Goal: Communication & Community: Answer question/provide support

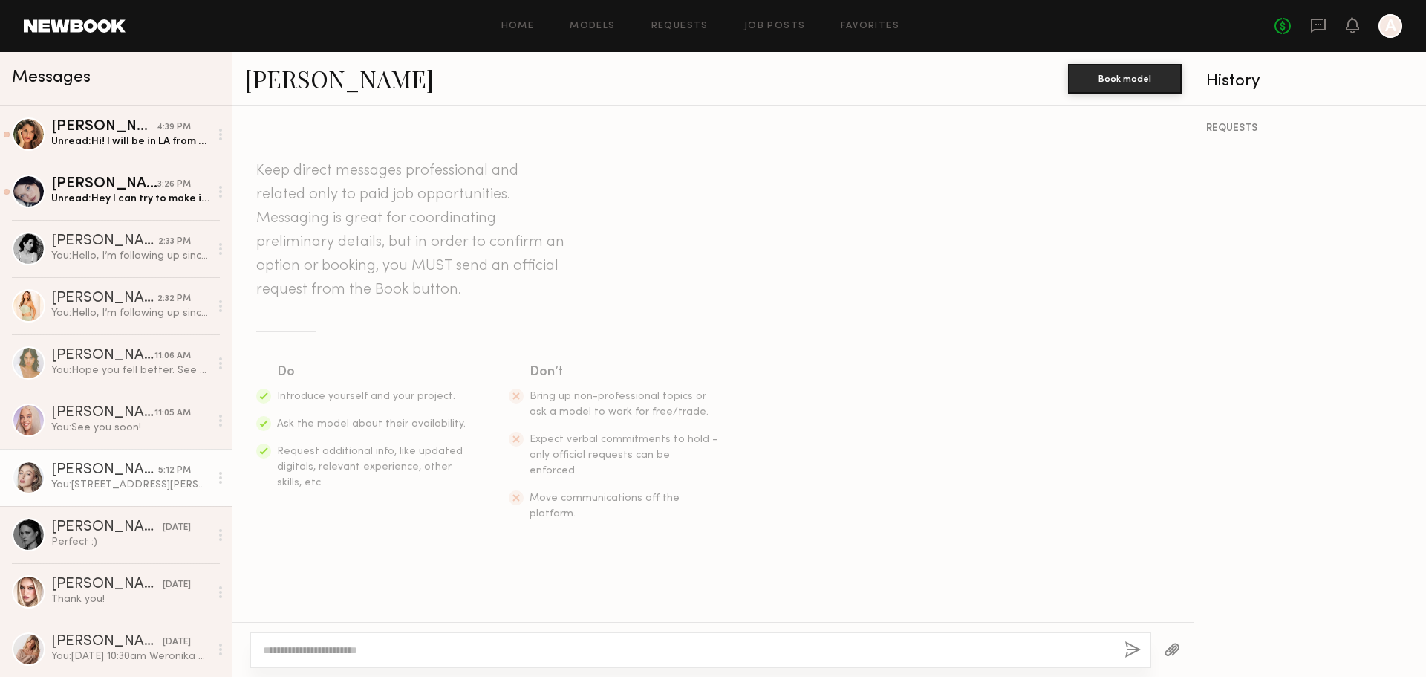
scroll to position [736, 0]
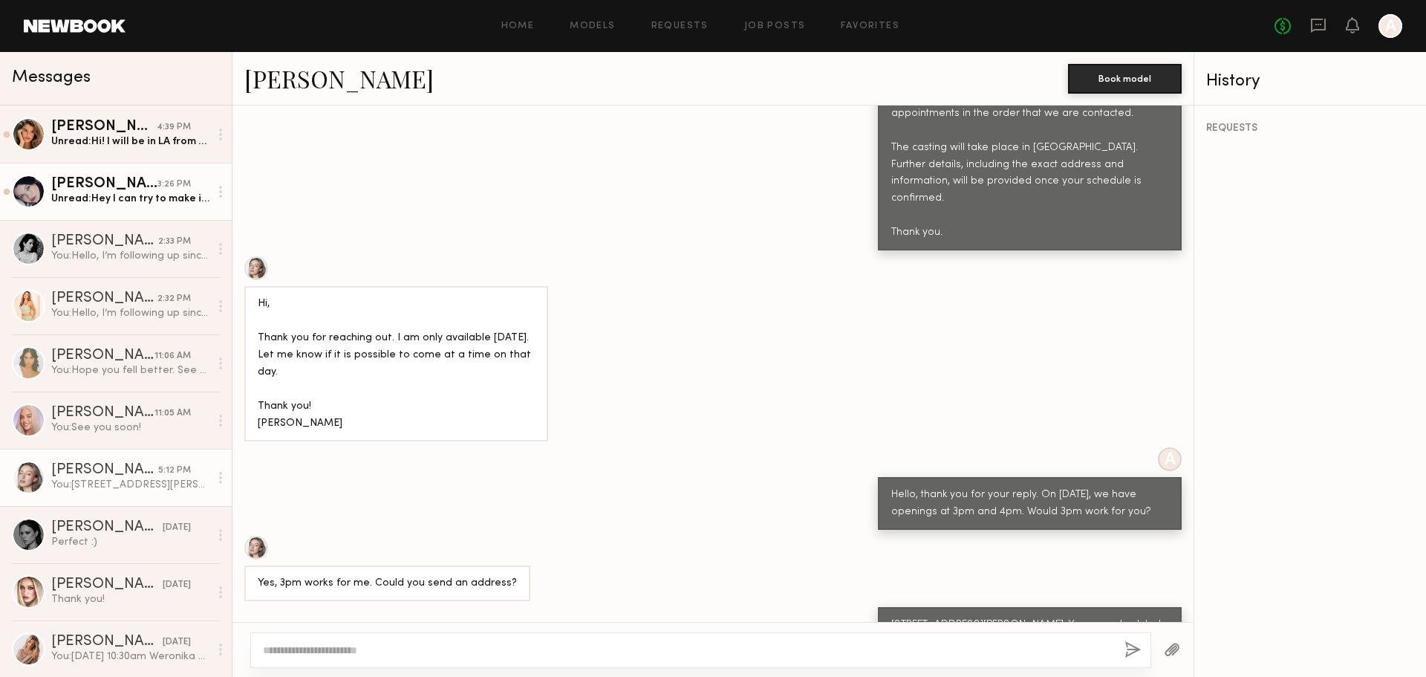
click at [108, 198] on div "Unread: Hey I can try to make it at 3pm on 7th if that’s ok" at bounding box center [130, 199] width 158 height 14
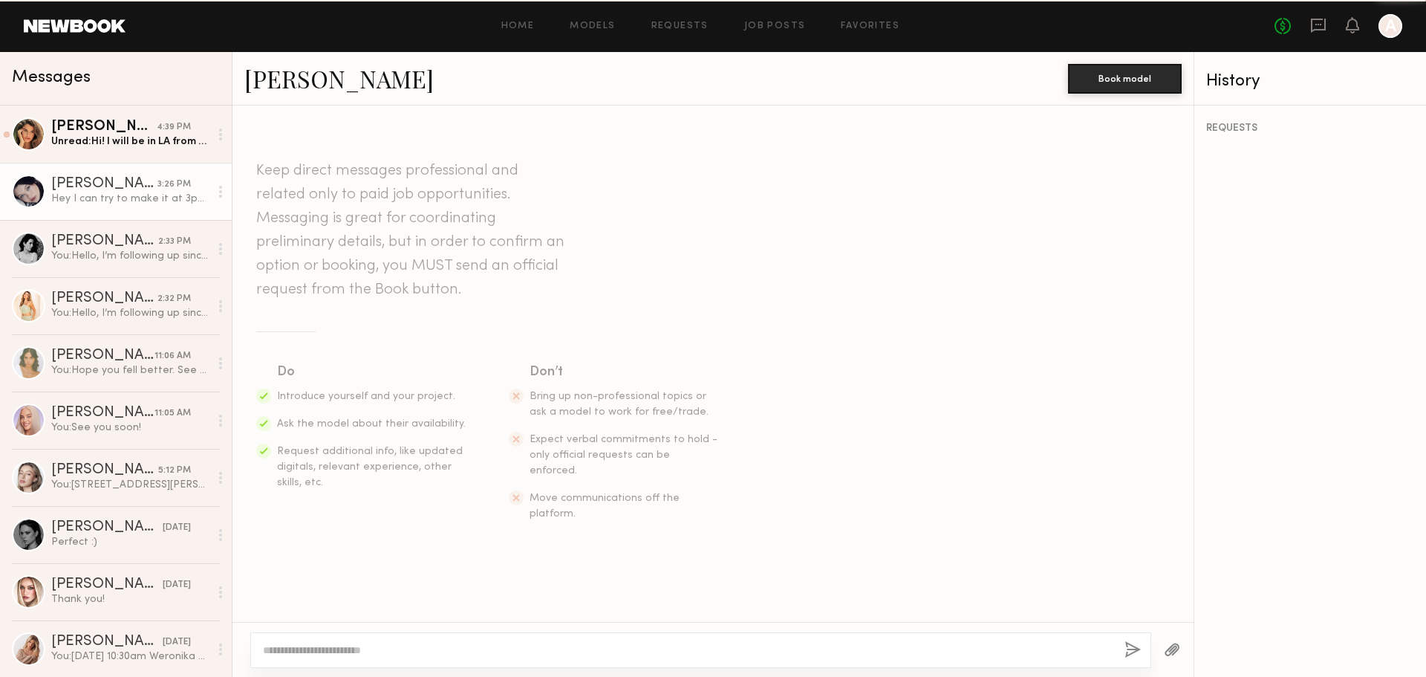
scroll to position [1066, 0]
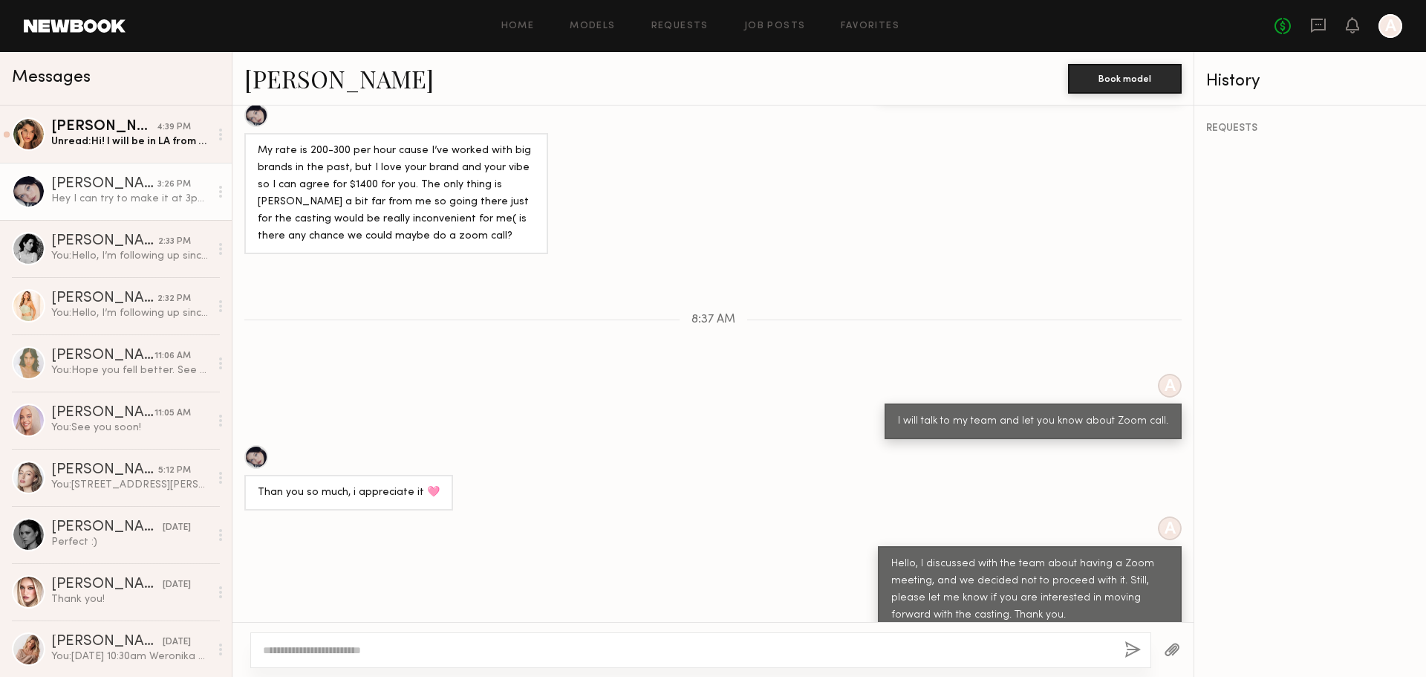
click at [572, 645] on textarea at bounding box center [688, 650] width 850 height 15
click at [652, 643] on textarea at bounding box center [688, 650] width 850 height 15
type textarea "*"
click at [501, 653] on textarea "**********" at bounding box center [688, 650] width 850 height 15
click at [536, 652] on textarea "**********" at bounding box center [688, 650] width 850 height 15
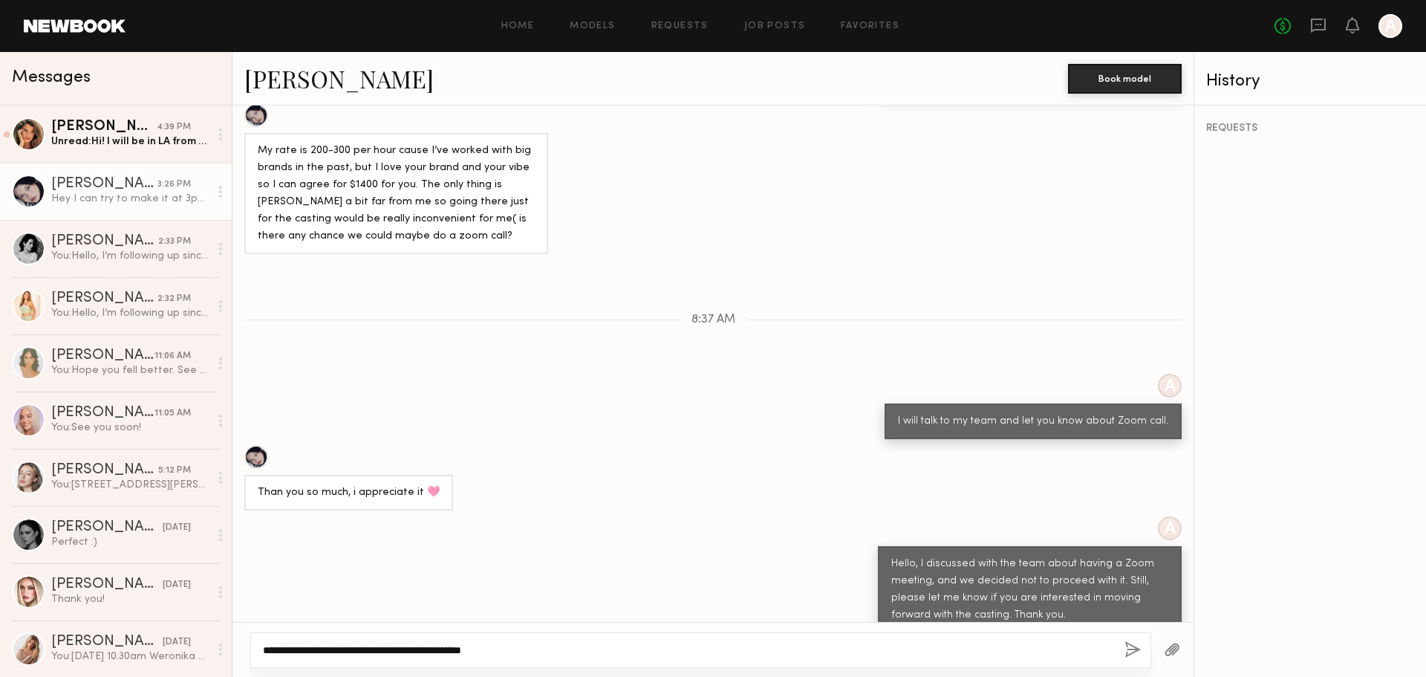
paste textarea "**********"
type textarea "**********"
click at [1133, 647] on button "button" at bounding box center [1133, 650] width 16 height 19
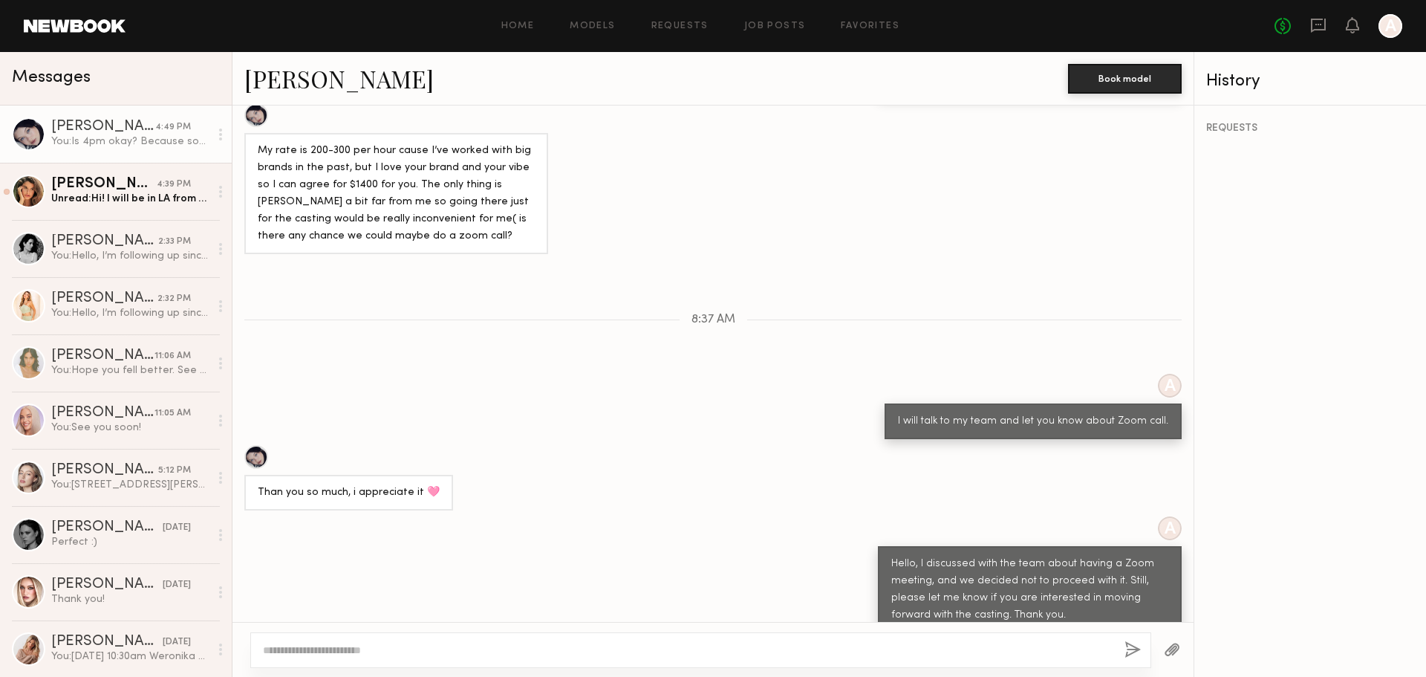
scroll to position [1270, 0]
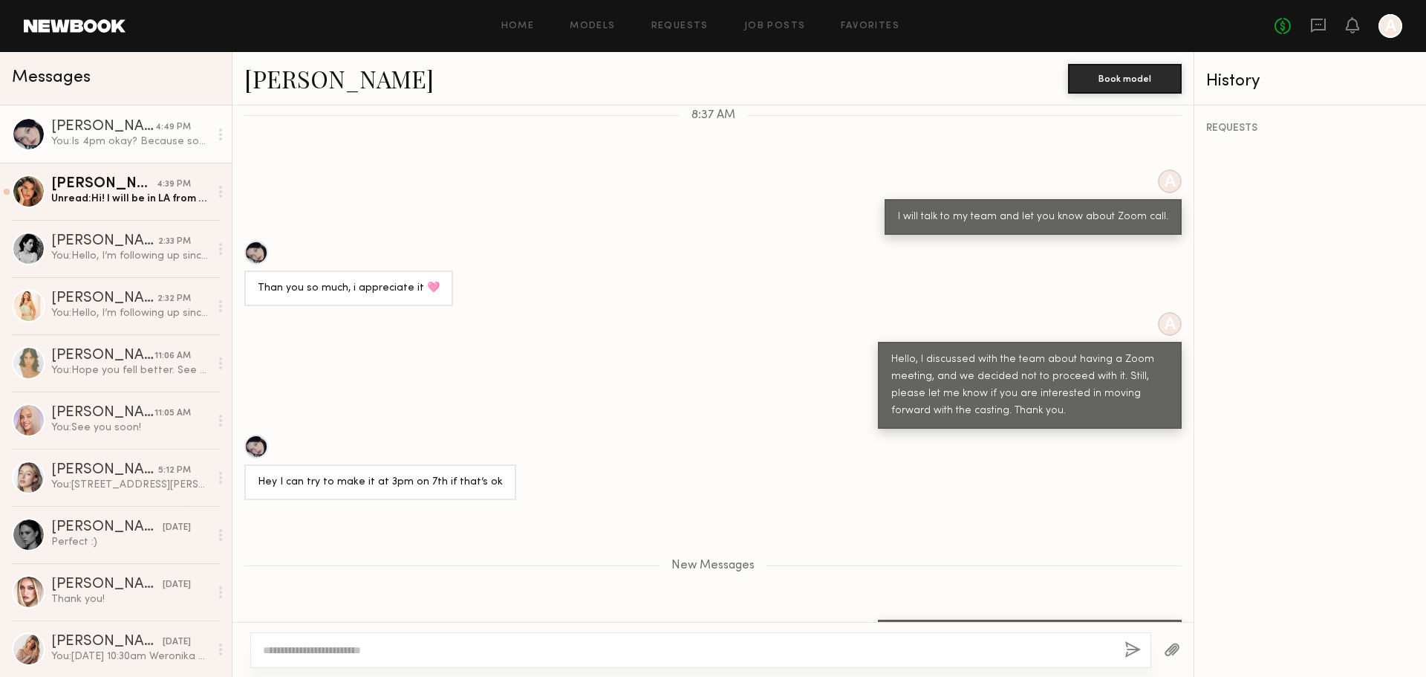
click at [681, 506] on div "New Messages" at bounding box center [713, 563] width 961 height 114
click at [112, 204] on div "Unread: Hi! I will be in LA from the 7th to the 16th. So after this date i wont…" at bounding box center [130, 199] width 158 height 14
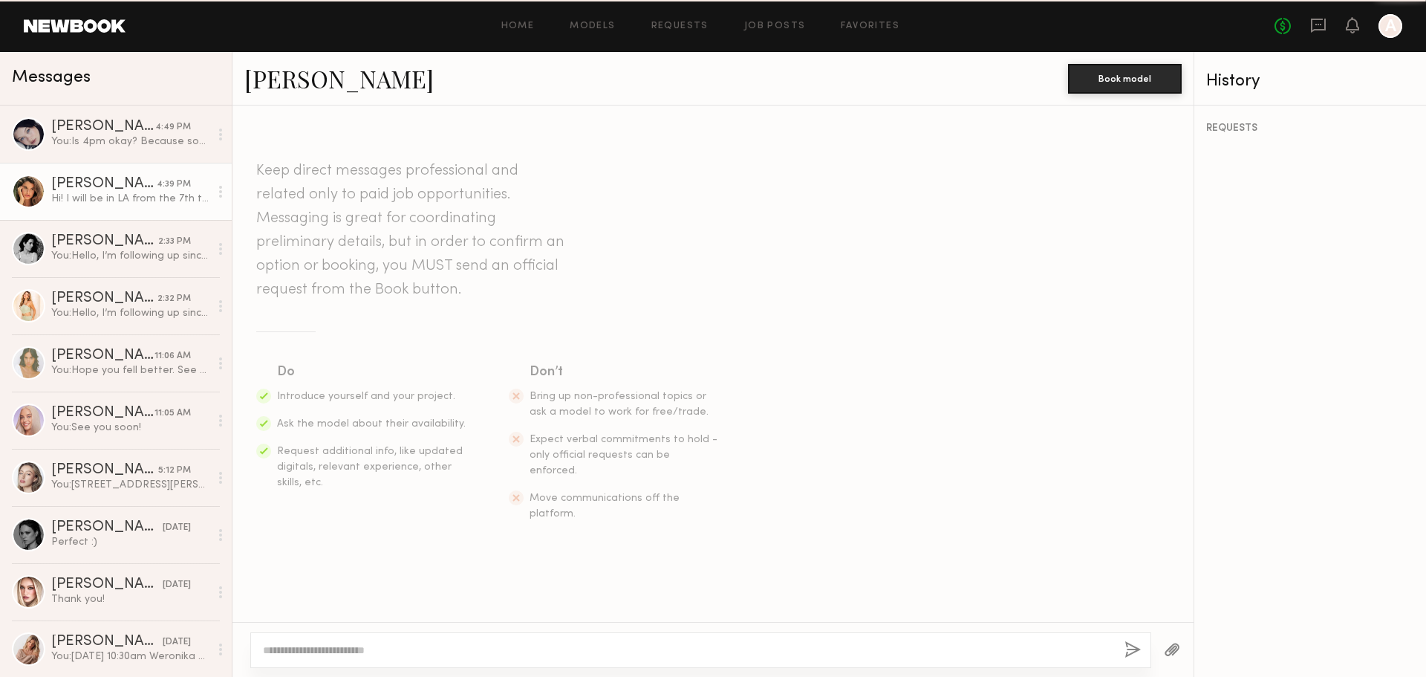
scroll to position [847, 0]
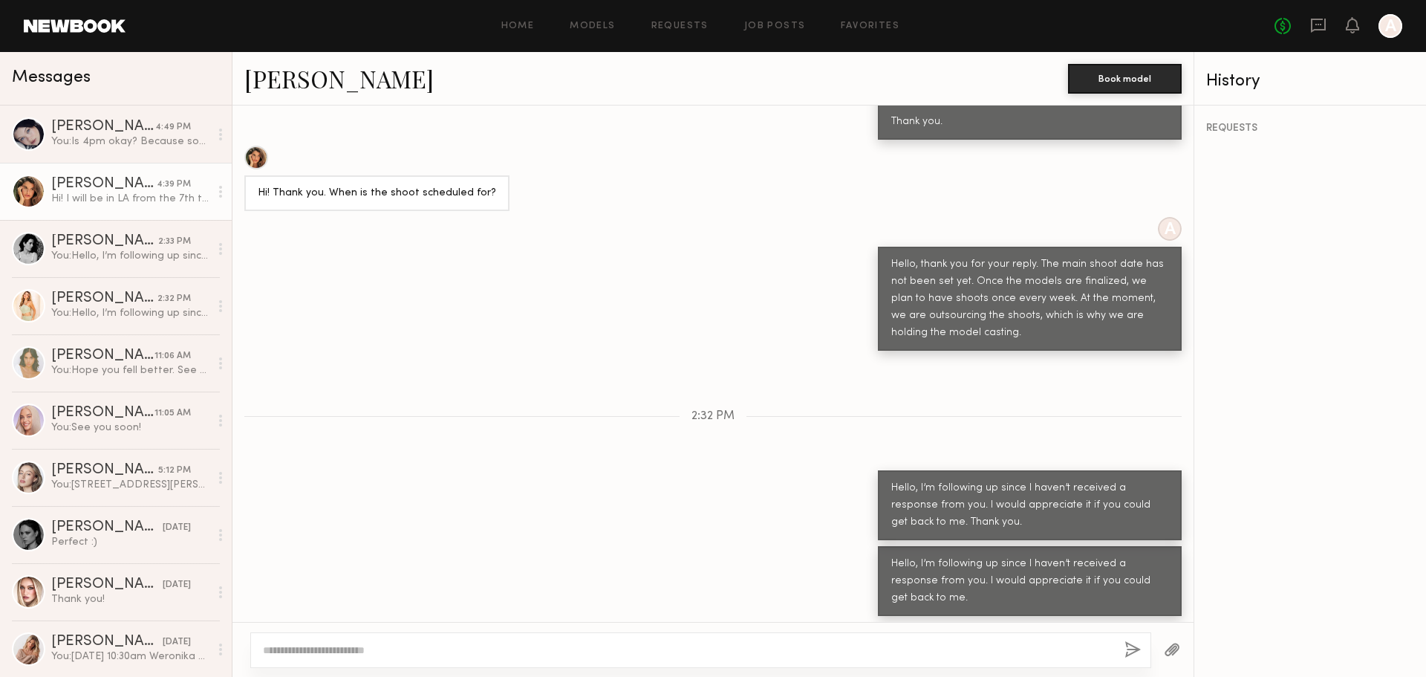
drag, startPoint x: 261, startPoint y: 573, endPoint x: 354, endPoint y: 576, distance: 92.9
click at [353, 632] on div "Hi! I will be in LA from the 7th to the 16th. So after this date i wont be ther…" at bounding box center [396, 657] width 277 height 51
drag, startPoint x: 375, startPoint y: 583, endPoint x: 366, endPoint y: 580, distance: 9.4
click at [374, 632] on div "Hi! I will be in LA from the 7th to the 16th. So after this date i wont be ther…" at bounding box center [396, 657] width 277 height 51
drag, startPoint x: 342, startPoint y: 574, endPoint x: 415, endPoint y: 574, distance: 72.8
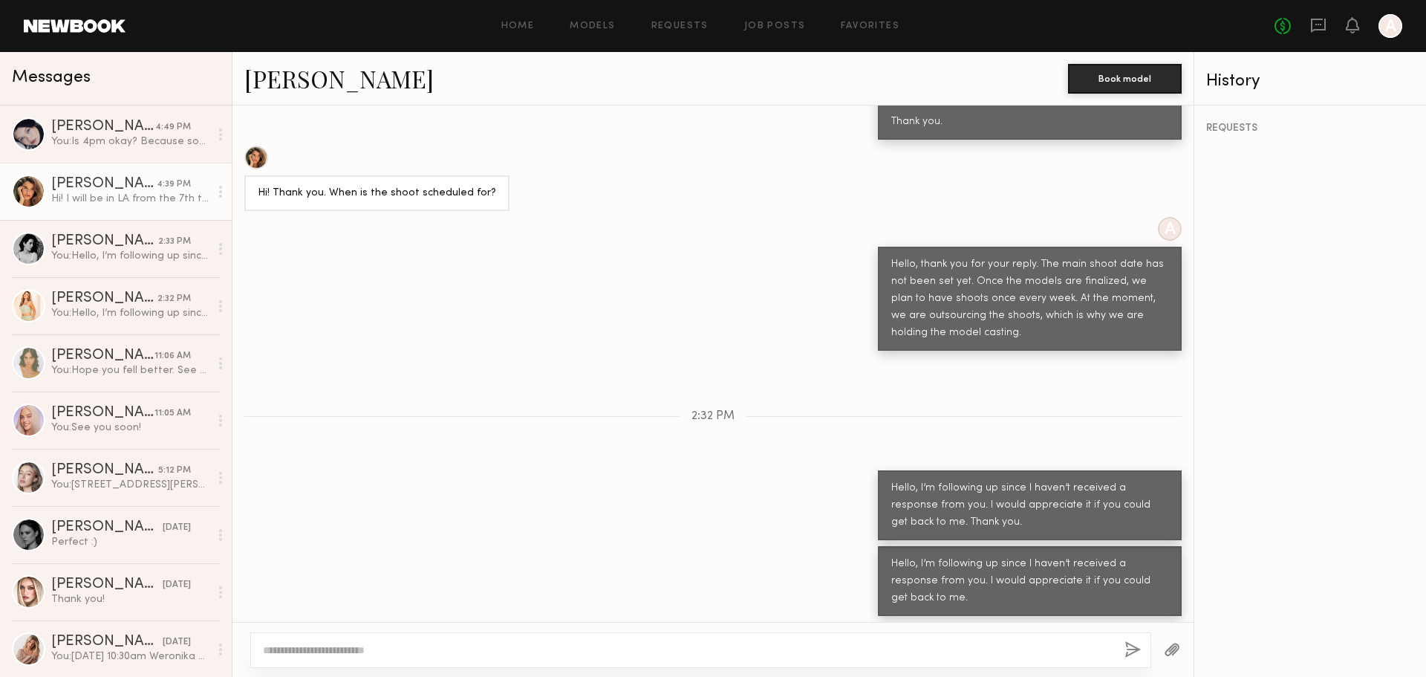
click at [413, 632] on div "Hi! I will be in LA from the 7th to the 16th. So after this date i wont be ther…" at bounding box center [396, 657] width 277 height 51
click at [441, 632] on div "Hi! I will be in LA from the 7th to the 16th. So after this date i wont be ther…" at bounding box center [396, 657] width 277 height 51
drag, startPoint x: 415, startPoint y: 572, endPoint x: 493, endPoint y: 568, distance: 78.9
click at [493, 632] on div "Hi! I will be in LA from the 7th to the 16th. So after this date i wont be ther…" at bounding box center [396, 657] width 277 height 51
click at [519, 632] on div "Hi! I will be in LA from the 7th to the 16th. So after this date i wont be ther…" at bounding box center [396, 657] width 277 height 51
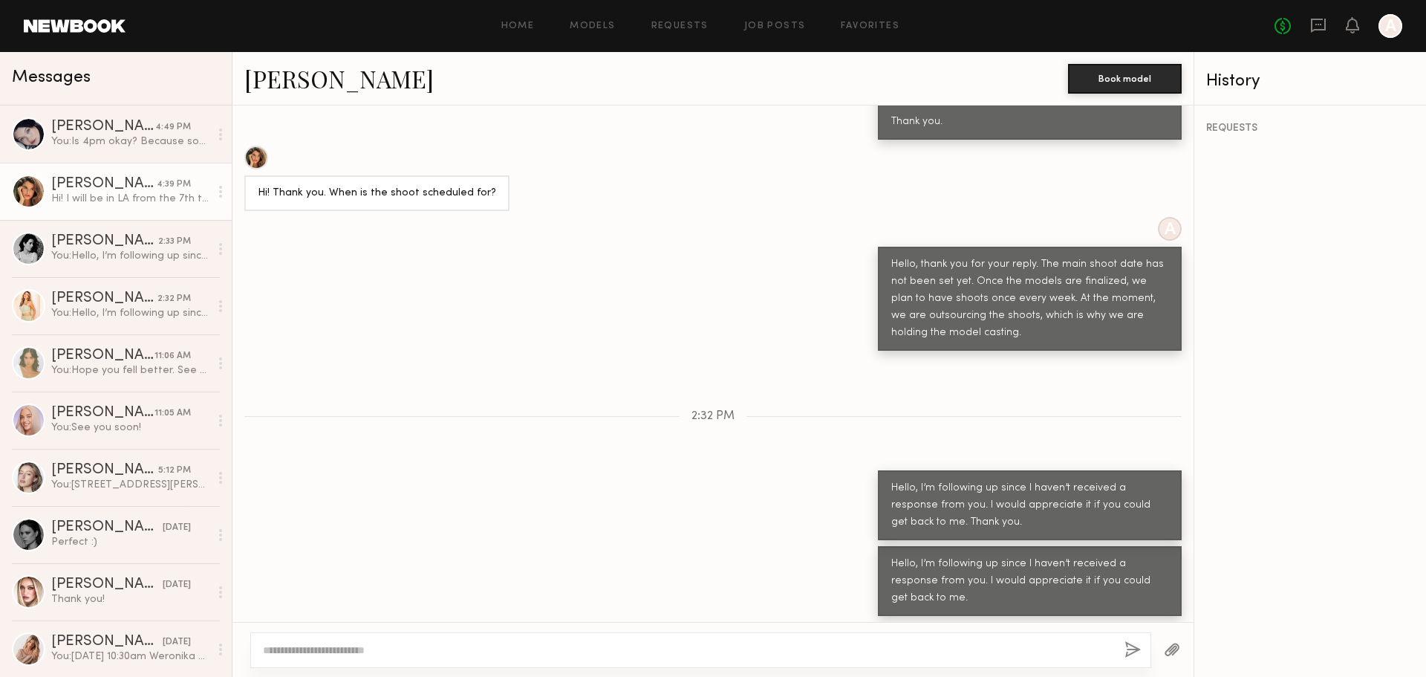
drag, startPoint x: 447, startPoint y: 574, endPoint x: 528, endPoint y: 577, distance: 81.8
click at [517, 632] on div "Hi! I will be in LA from the 7th to the 16th. So after this date i wont be ther…" at bounding box center [396, 657] width 277 height 51
click at [529, 632] on div "Hi! I will be in LA from the 7th to the 16th. So after this date i wont be ther…" at bounding box center [396, 657] width 277 height 51
drag, startPoint x: 258, startPoint y: 594, endPoint x: 386, endPoint y: 594, distance: 127.8
click at [383, 632] on div "Hi! I will be in LA from the 7th to the 16th. So after this date i wont be ther…" at bounding box center [396, 657] width 277 height 51
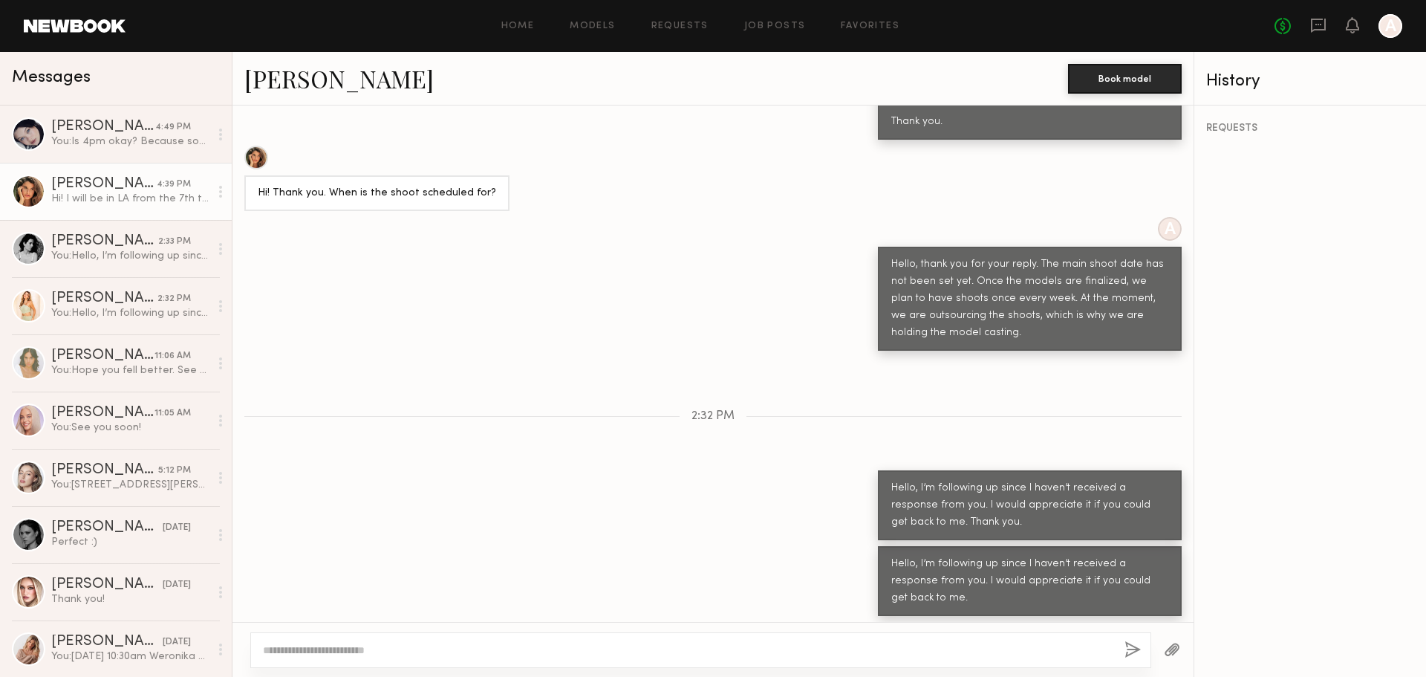
click at [389, 632] on div "Hi! I will be in LA from the 7th to the 16th. So after this date i wont be ther…" at bounding box center [396, 657] width 277 height 51
drag, startPoint x: 432, startPoint y: 592, endPoint x: 527, endPoint y: 592, distance: 95.1
click at [526, 632] on div "Hi! I will be in LA from the 7th to the 16th. So after this date i wont be ther…" at bounding box center [396, 657] width 277 height 51
click at [553, 622] on div "Hi! I will be in LA from the 7th to the 16th. So after this date i wont be ther…" at bounding box center [713, 657] width 961 height 70
drag, startPoint x: 529, startPoint y: 594, endPoint x: 252, endPoint y: 562, distance: 279.0
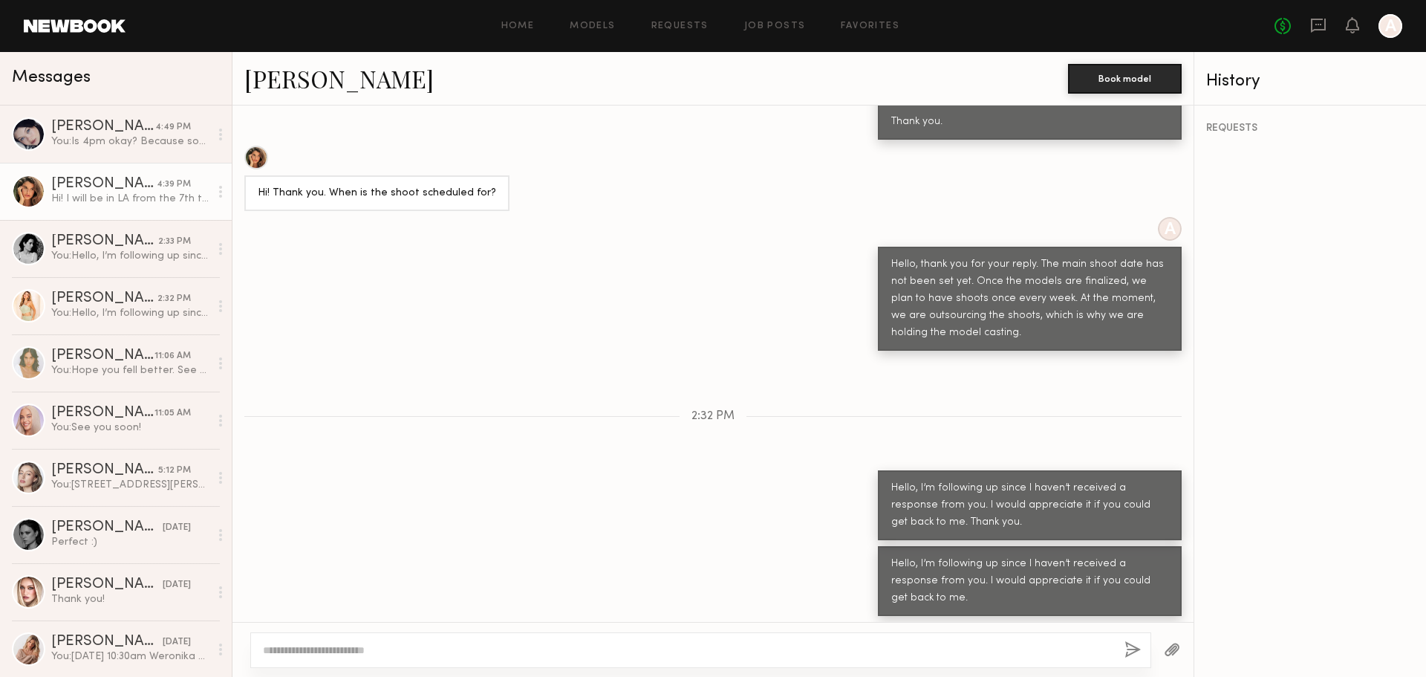
click at [252, 622] on div "Hi! I will be in LA from the 7th to the 16th. So after this date i wont be ther…" at bounding box center [396, 657] width 304 height 70
copy div "Hi! I will be in LA from the 7th to the 16th. So after this date i wont be ther…"
click at [531, 651] on textarea at bounding box center [688, 650] width 850 height 15
click at [285, 85] on link "[PERSON_NAME]" at bounding box center [338, 78] width 189 height 32
click at [591, 655] on textarea at bounding box center [688, 650] width 850 height 15
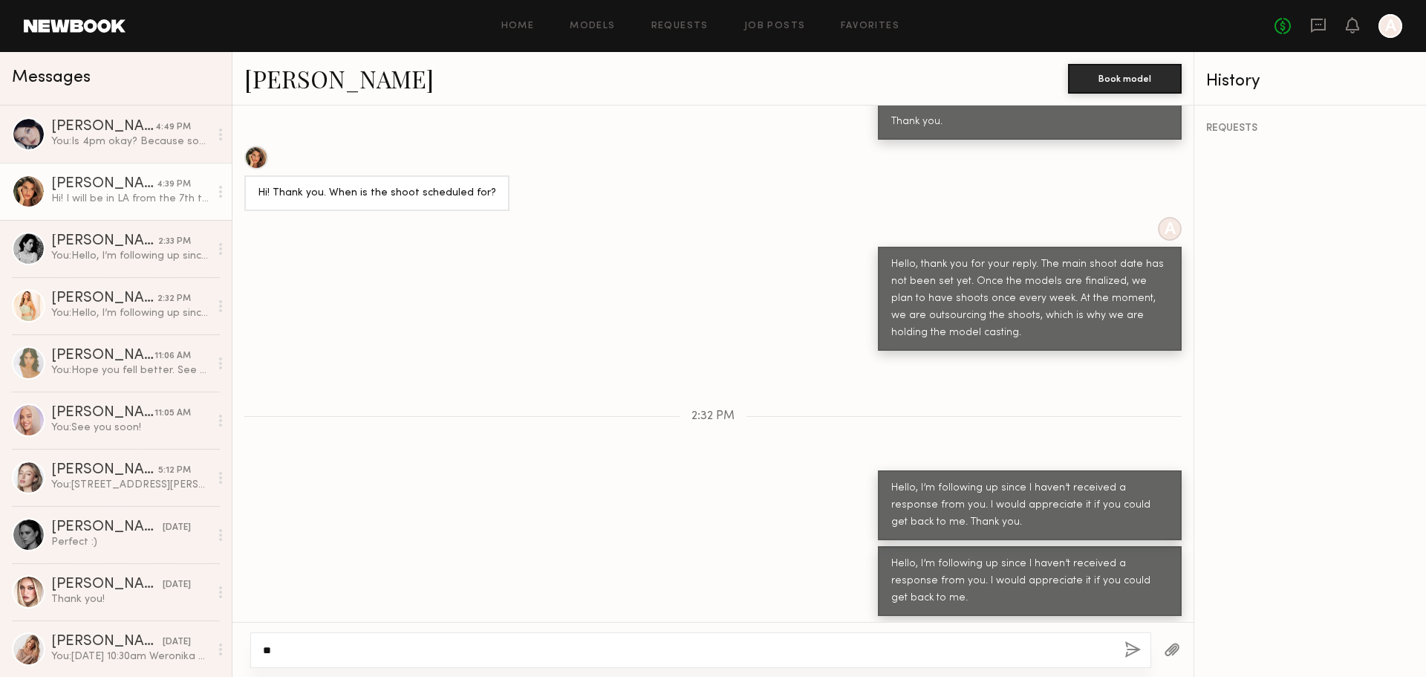
type textarea "*"
click at [496, 470] on div "Hello, I’m following up since I haven’t received a response from you. I would a…" at bounding box center [713, 505] width 961 height 70
drag, startPoint x: 981, startPoint y: 222, endPoint x: 1126, endPoint y: 233, distance: 145.2
click at [1126, 256] on div "Hello, thank you for your reply. The main shoot date has not been set yet. Once…" at bounding box center [1030, 298] width 277 height 85
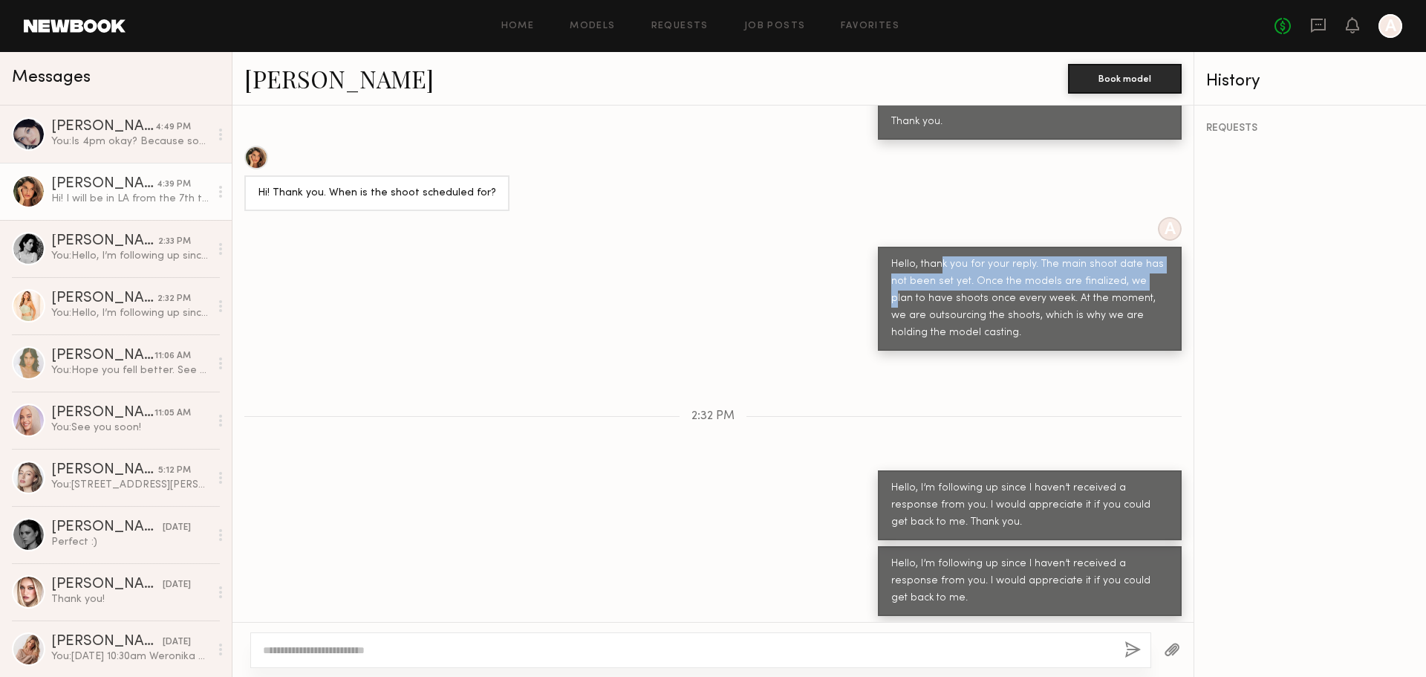
click at [1123, 256] on div "Hello, thank you for your reply. The main shoot date has not been set yet. Once…" at bounding box center [1030, 298] width 277 height 85
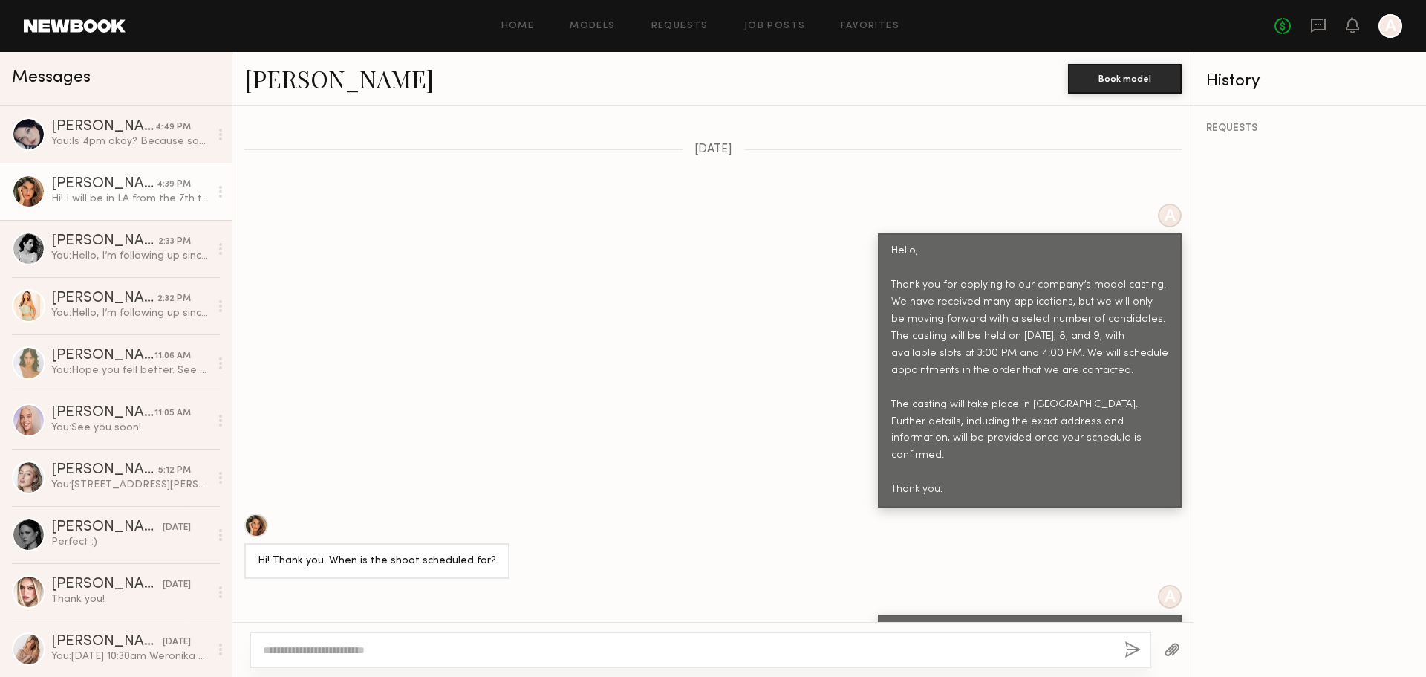
scroll to position [451, 0]
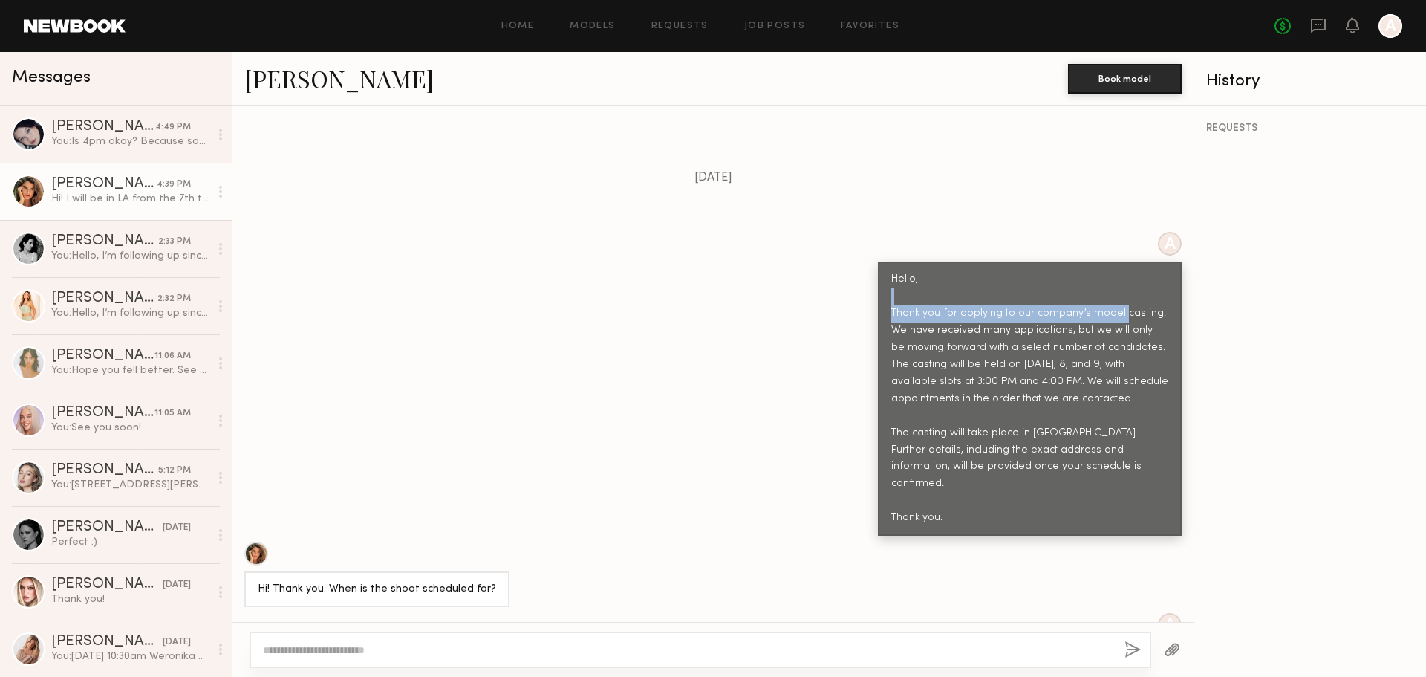
drag, startPoint x: 897, startPoint y: 269, endPoint x: 1114, endPoint y: 289, distance: 217.1
click at [1114, 289] on div "Hello, Thank you for applying to our company’s model casting. We have received …" at bounding box center [1030, 399] width 277 height 256
click at [1106, 311] on div "Hello, Thank you for applying to our company’s model casting. We have received …" at bounding box center [1030, 399] width 277 height 256
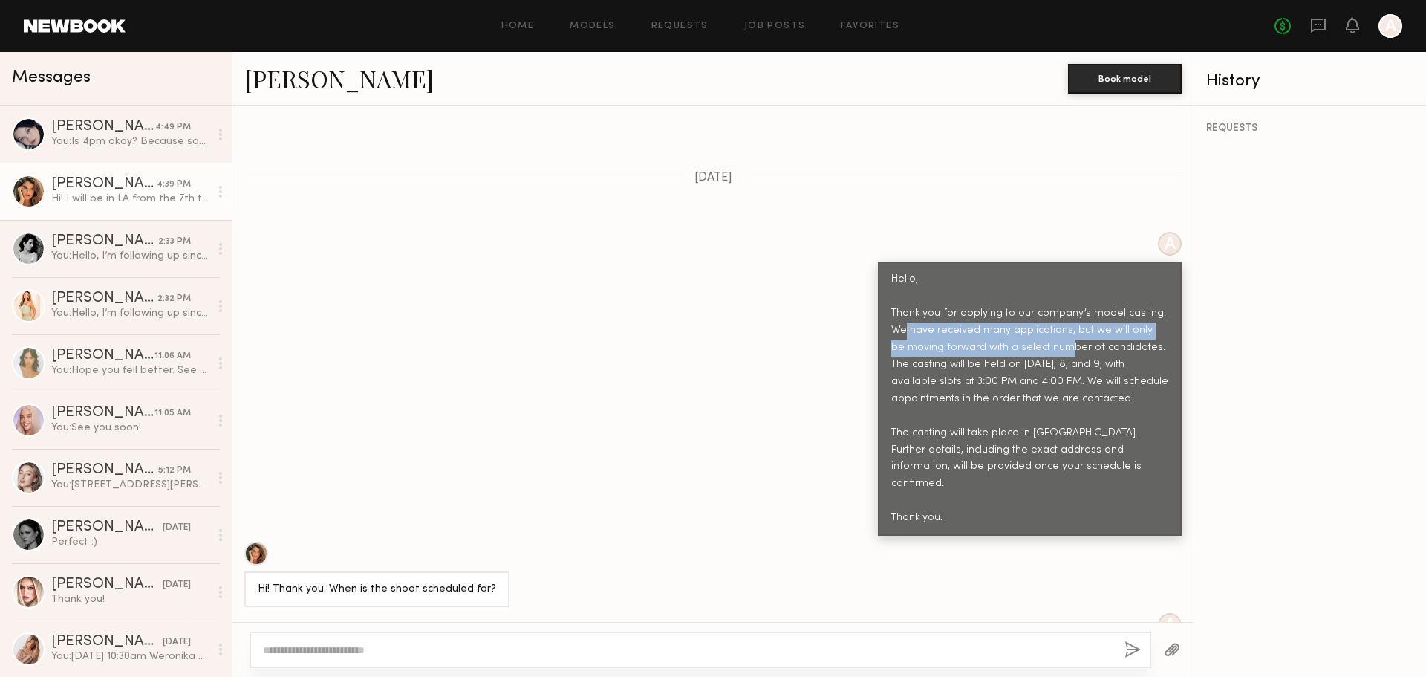
drag, startPoint x: 903, startPoint y: 299, endPoint x: 1036, endPoint y: 316, distance: 134.8
click at [1036, 311] on div "Hello, Thank you for applying to our company’s model casting. We have received …" at bounding box center [1030, 399] width 277 height 256
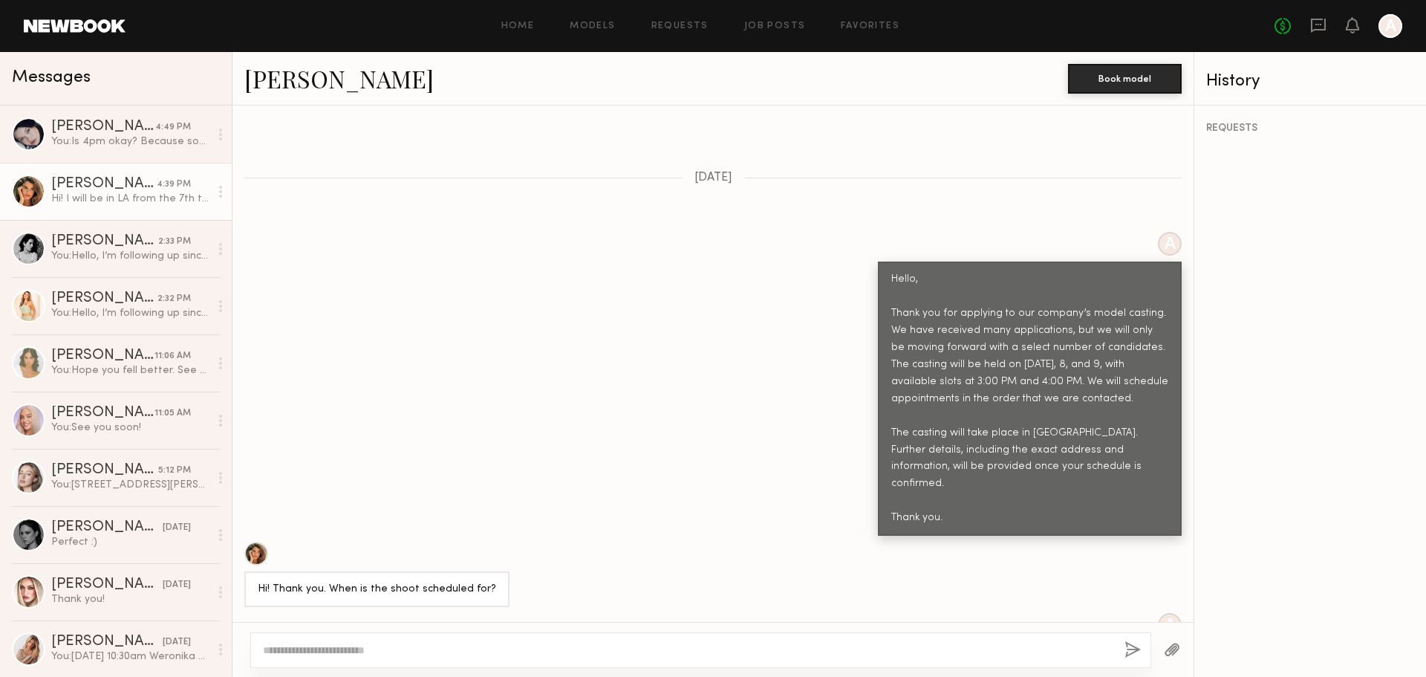
click at [977, 337] on div "Hello, Thank you for applying to our company’s model casting. We have received …" at bounding box center [1030, 399] width 277 height 256
click at [626, 613] on div "A Hello, thank you for your reply. The main shoot date has not been set yet. On…" at bounding box center [713, 680] width 961 height 134
click at [528, 653] on textarea at bounding box center [688, 650] width 850 height 15
paste textarea "**********"
type textarea "**********"
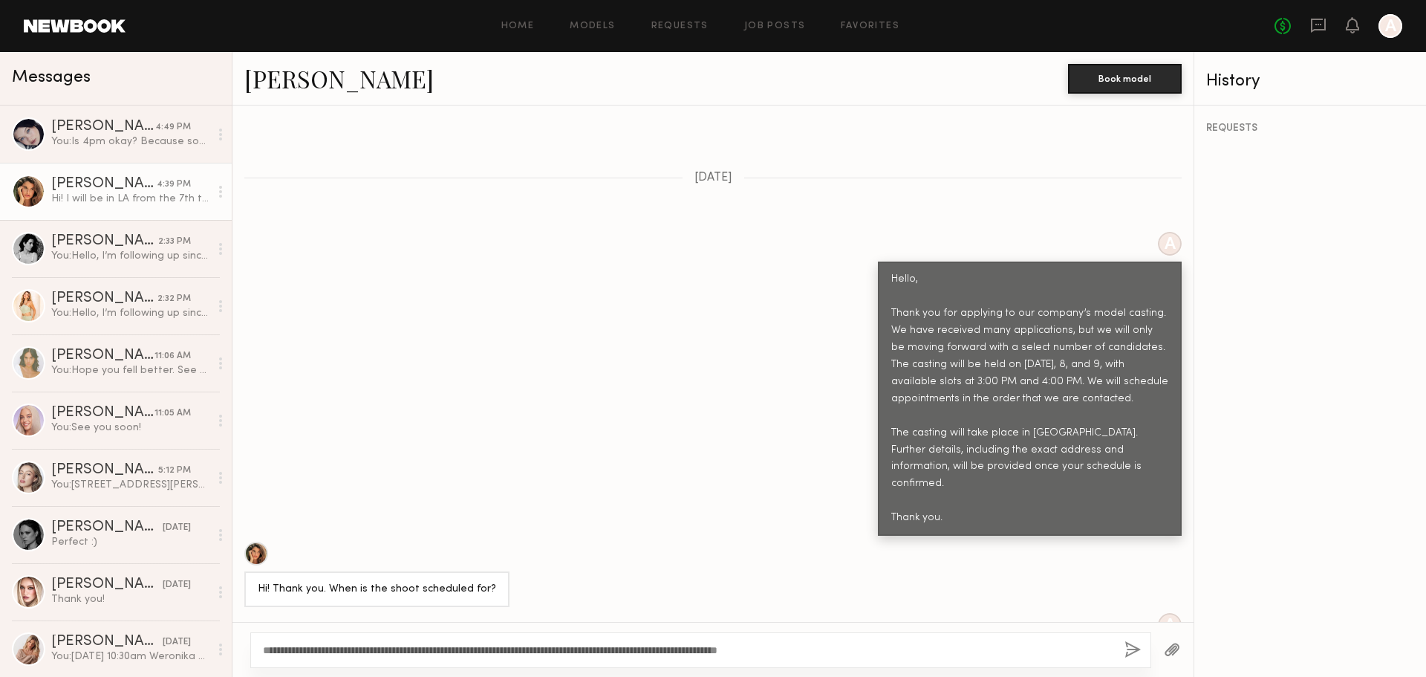
click at [1130, 648] on button "button" at bounding box center [1133, 650] width 16 height 19
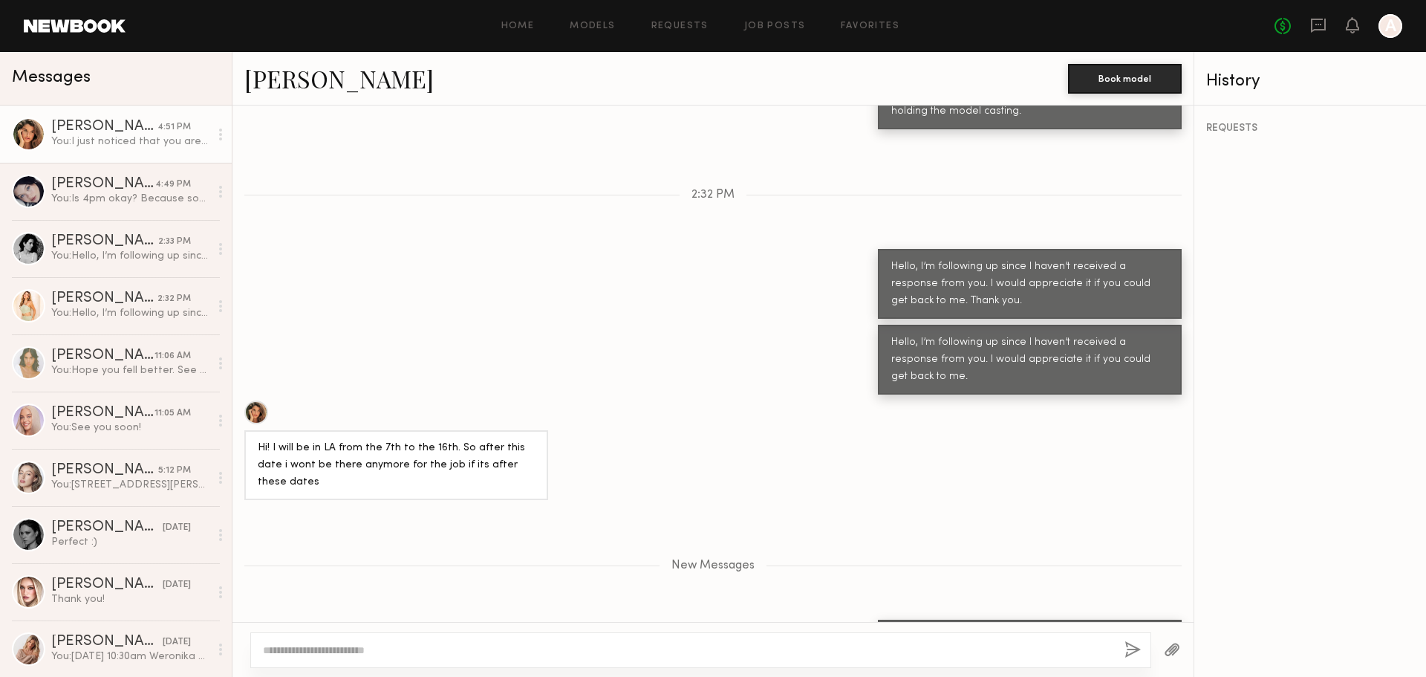
click at [1128, 400] on div "Hi! I will be in LA from the 7th to the 16th. So after this date i wont be ther…" at bounding box center [713, 450] width 961 height 100
